Goal: Check status: Check status

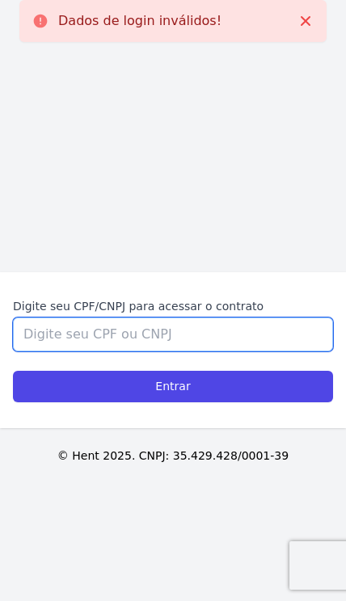
click at [291, 352] on input "Digite seu CPF/CNPJ para acessar o contrato" at bounding box center [173, 335] width 320 height 34
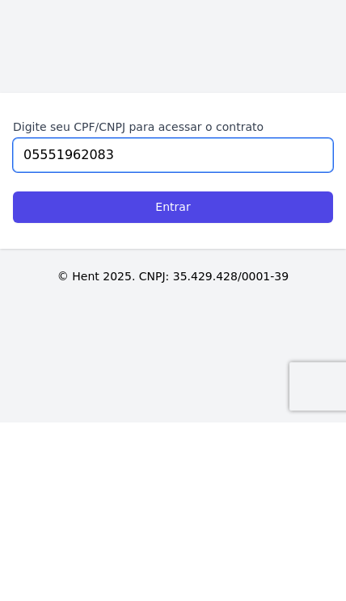
type input "05551962083"
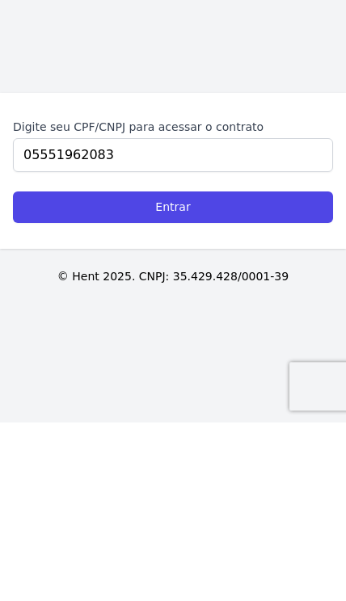
click at [57, 371] on input "Entrar" at bounding box center [173, 387] width 320 height 32
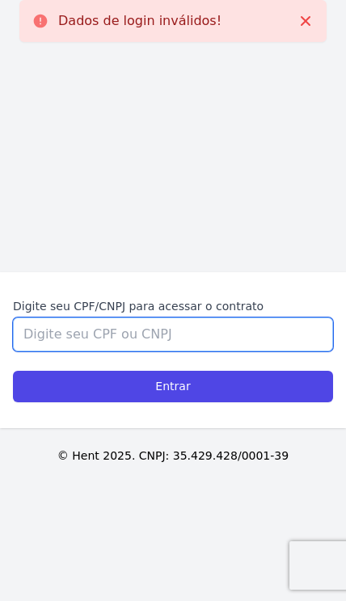
click at [55, 352] on input "Digite seu CPF/CNPJ para acessar o contrato" at bounding box center [173, 335] width 320 height 34
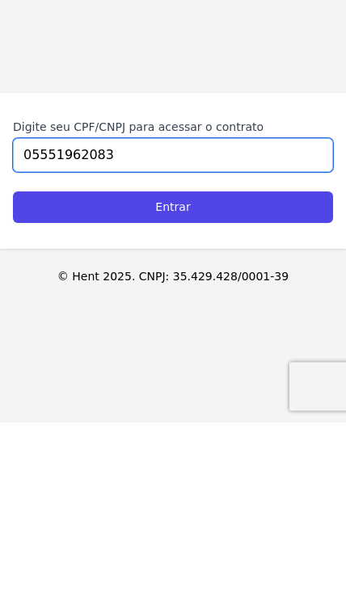
type input "05551962083"
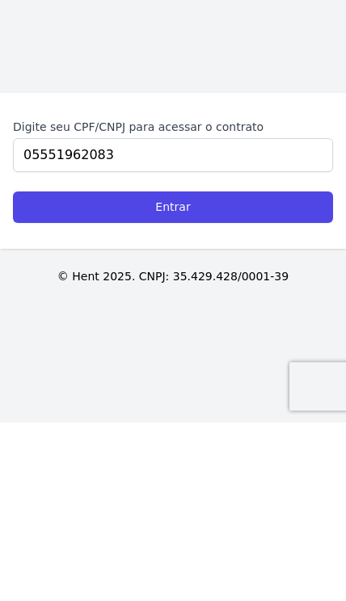
click at [44, 371] on input "Entrar" at bounding box center [173, 387] width 320 height 32
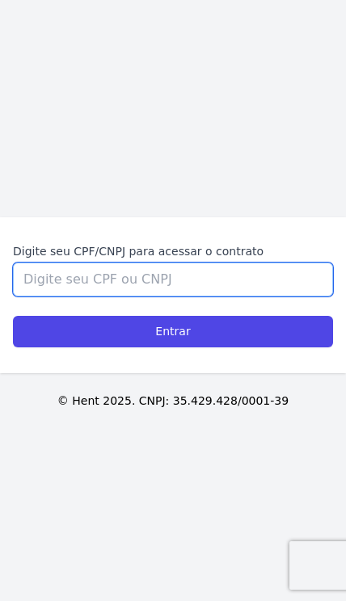
click at [65, 297] on input "Digite seu CPF/CNPJ para acessar o contrato" at bounding box center [173, 280] width 320 height 34
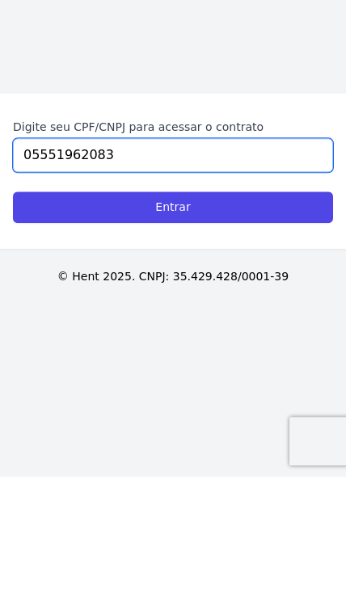
type input "05551962083"
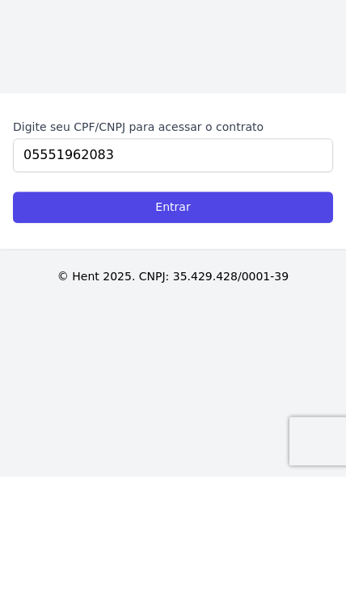
scroll to position [66, 0]
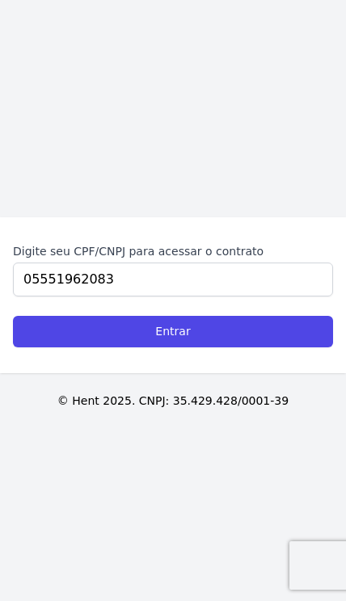
click at [70, 316] on input "Entrar" at bounding box center [173, 332] width 320 height 32
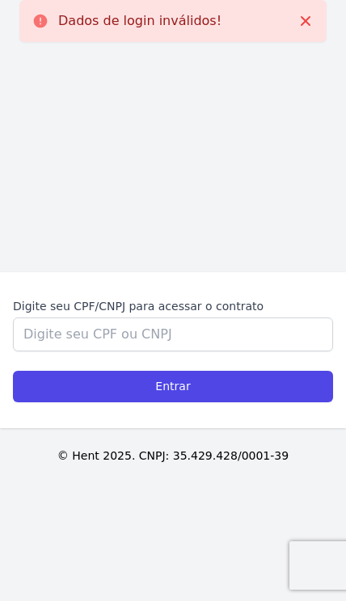
scroll to position [122, 0]
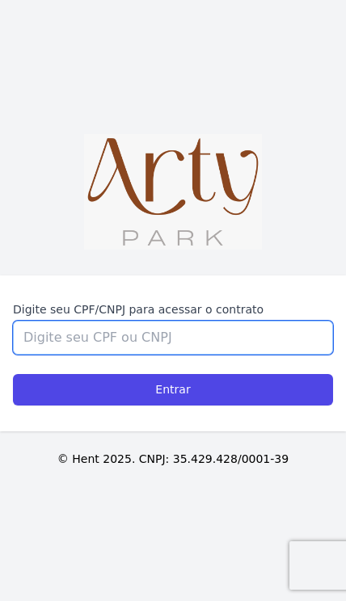
click at [44, 321] on input "Digite seu CPF/CNPJ para acessar o contrato" at bounding box center [173, 338] width 320 height 34
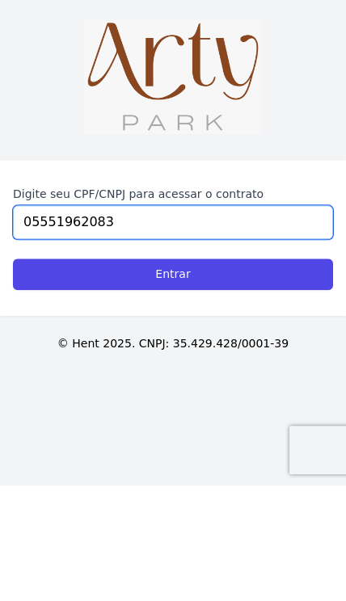
type input "05551962083"
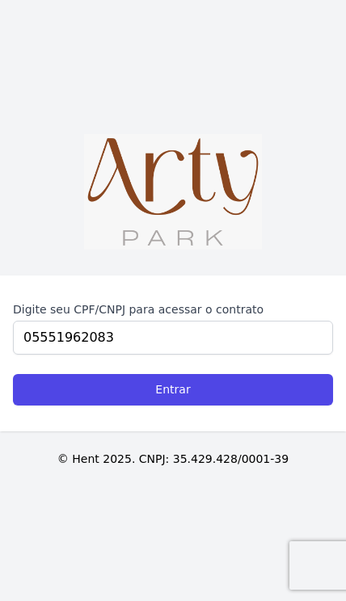
click at [77, 374] on input "Entrar" at bounding box center [173, 390] width 320 height 32
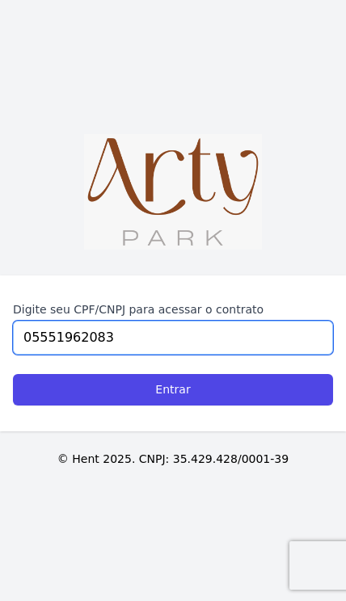
click at [225, 321] on input "05551962083" at bounding box center [173, 338] width 320 height 34
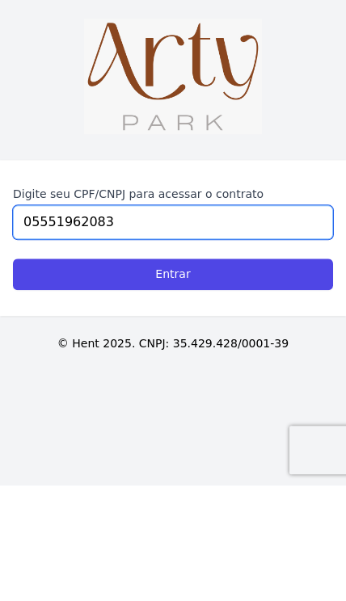
type input "05551962083"
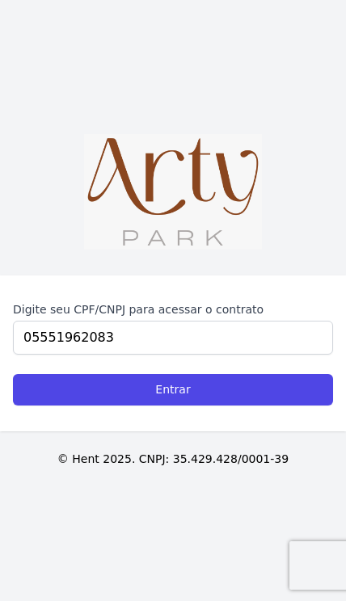
click at [82, 374] on input "Entrar" at bounding box center [173, 390] width 320 height 32
